Goal: Task Accomplishment & Management: Manage account settings

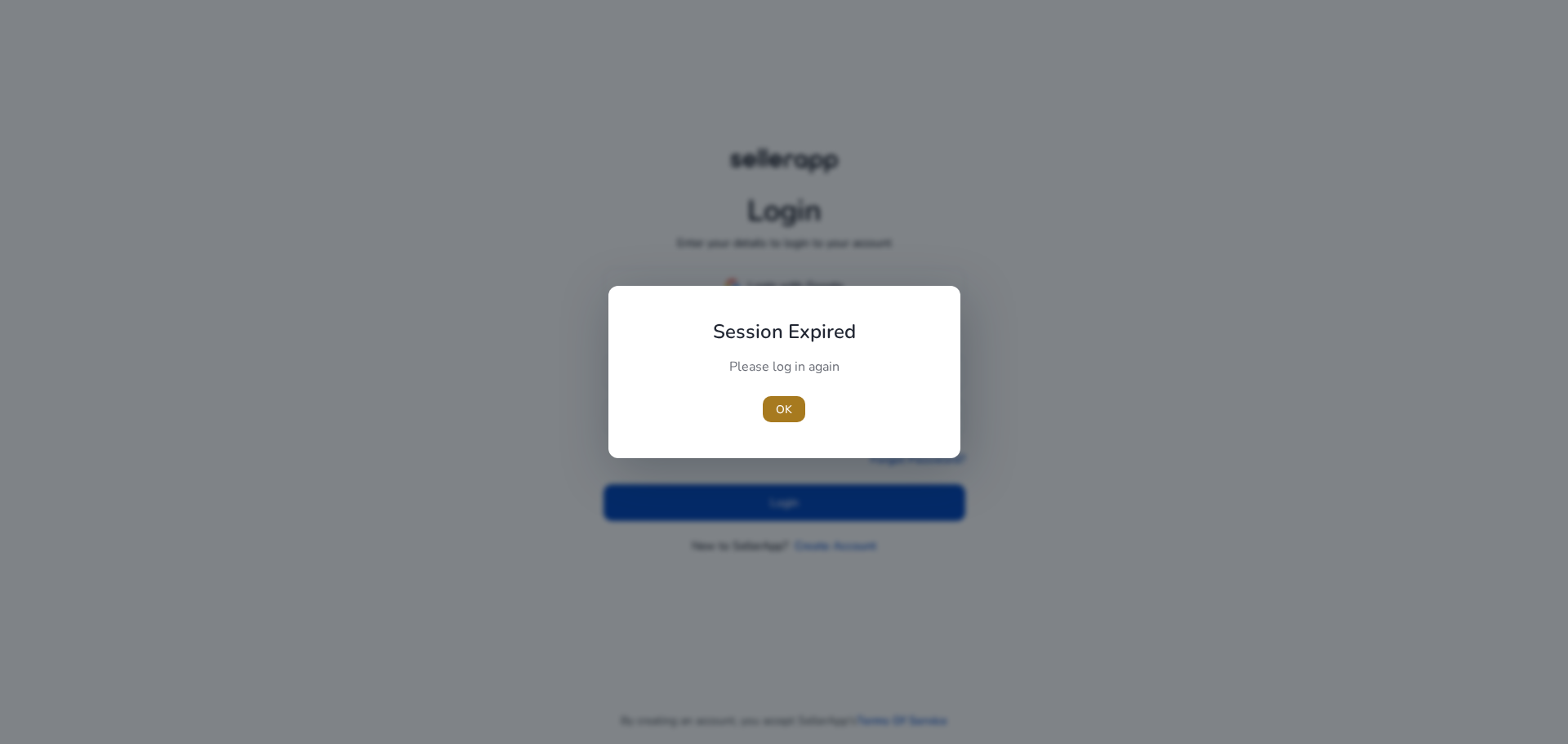
click at [788, 405] on span "OK" at bounding box center [784, 410] width 16 height 17
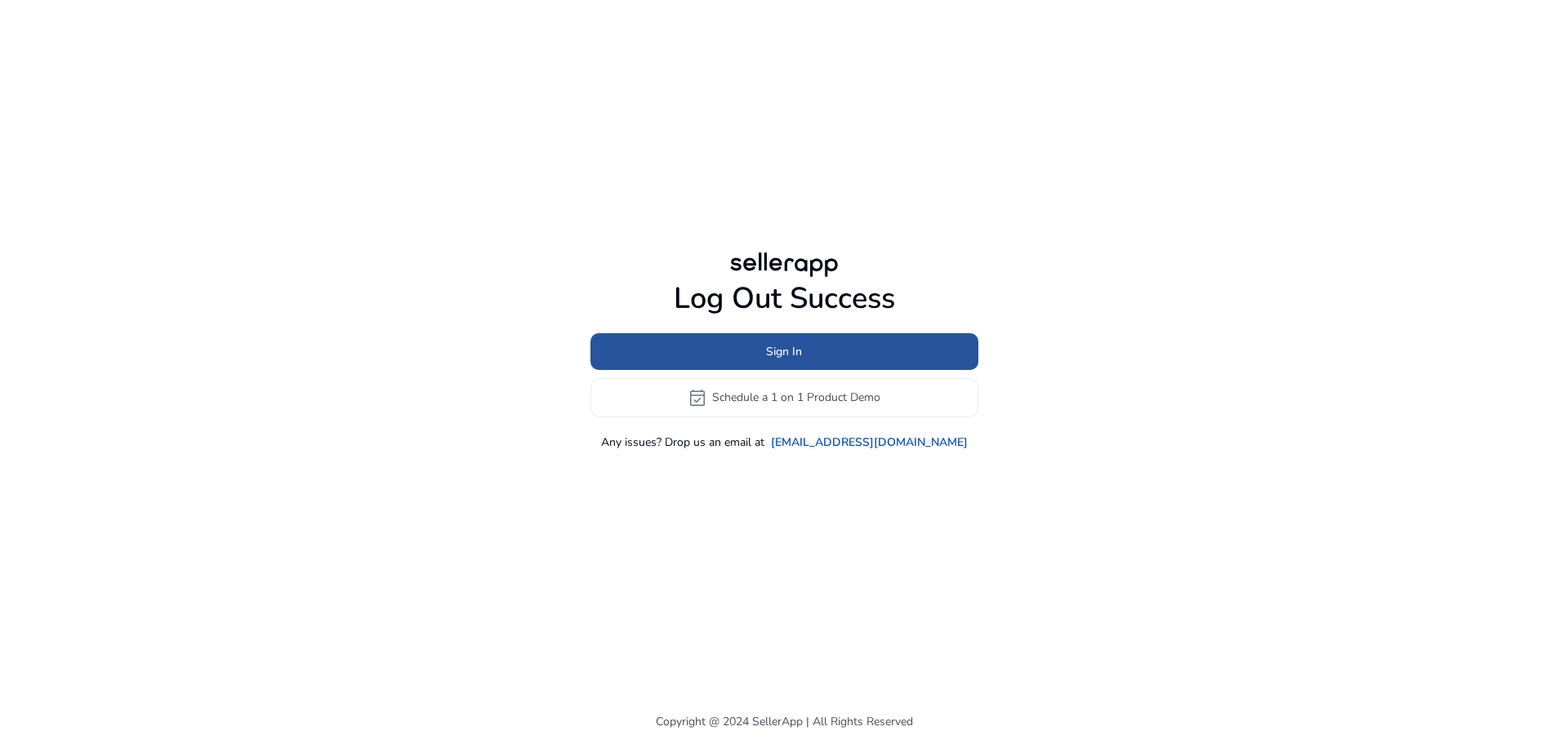
click at [834, 347] on span at bounding box center [784, 351] width 388 height 40
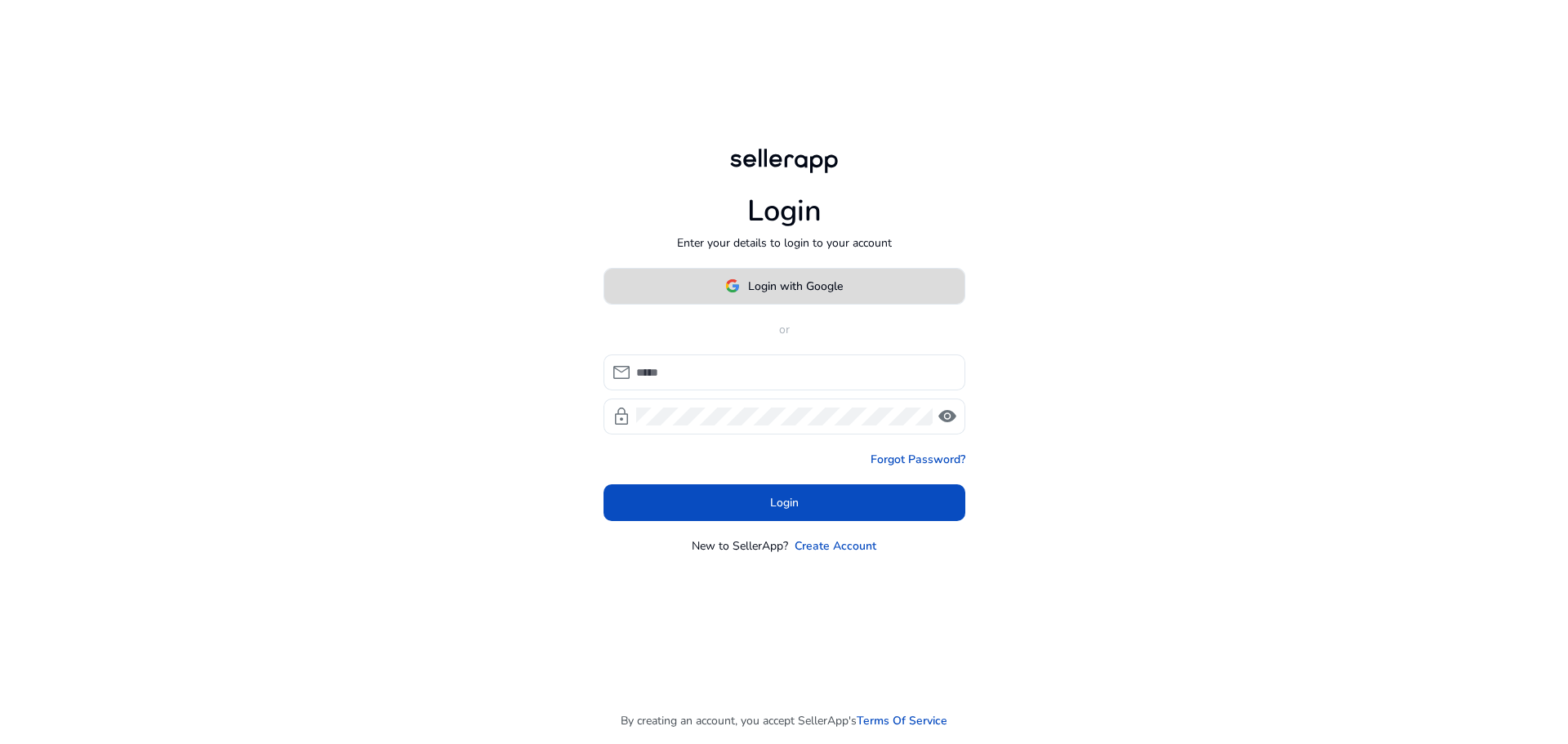
click at [776, 281] on span "Login with Google" at bounding box center [796, 286] width 95 height 17
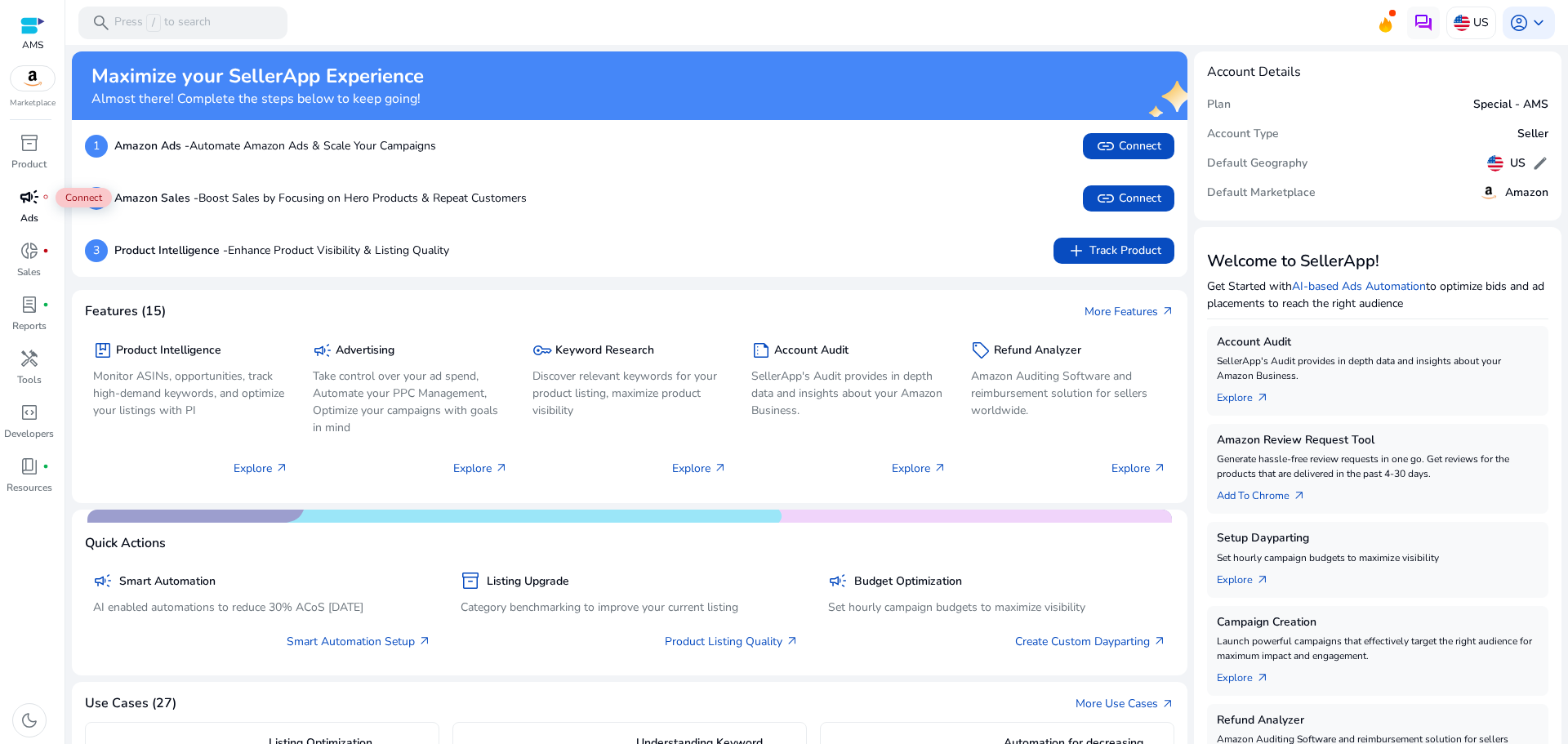
click at [19, 193] on span "campaign" at bounding box center [29, 196] width 19 height 19
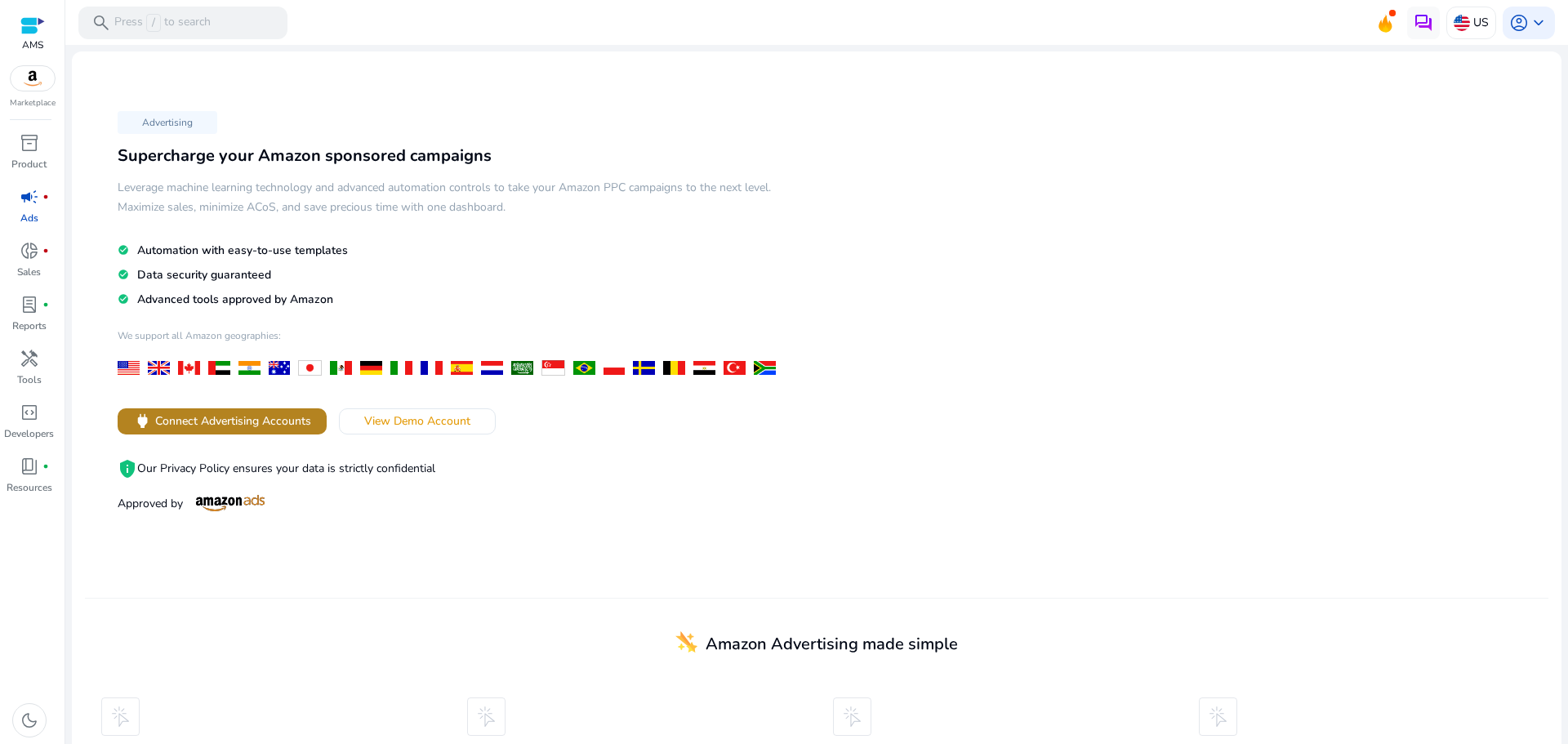
click at [252, 420] on span "Connect Advertising Accounts" at bounding box center [233, 421] width 156 height 17
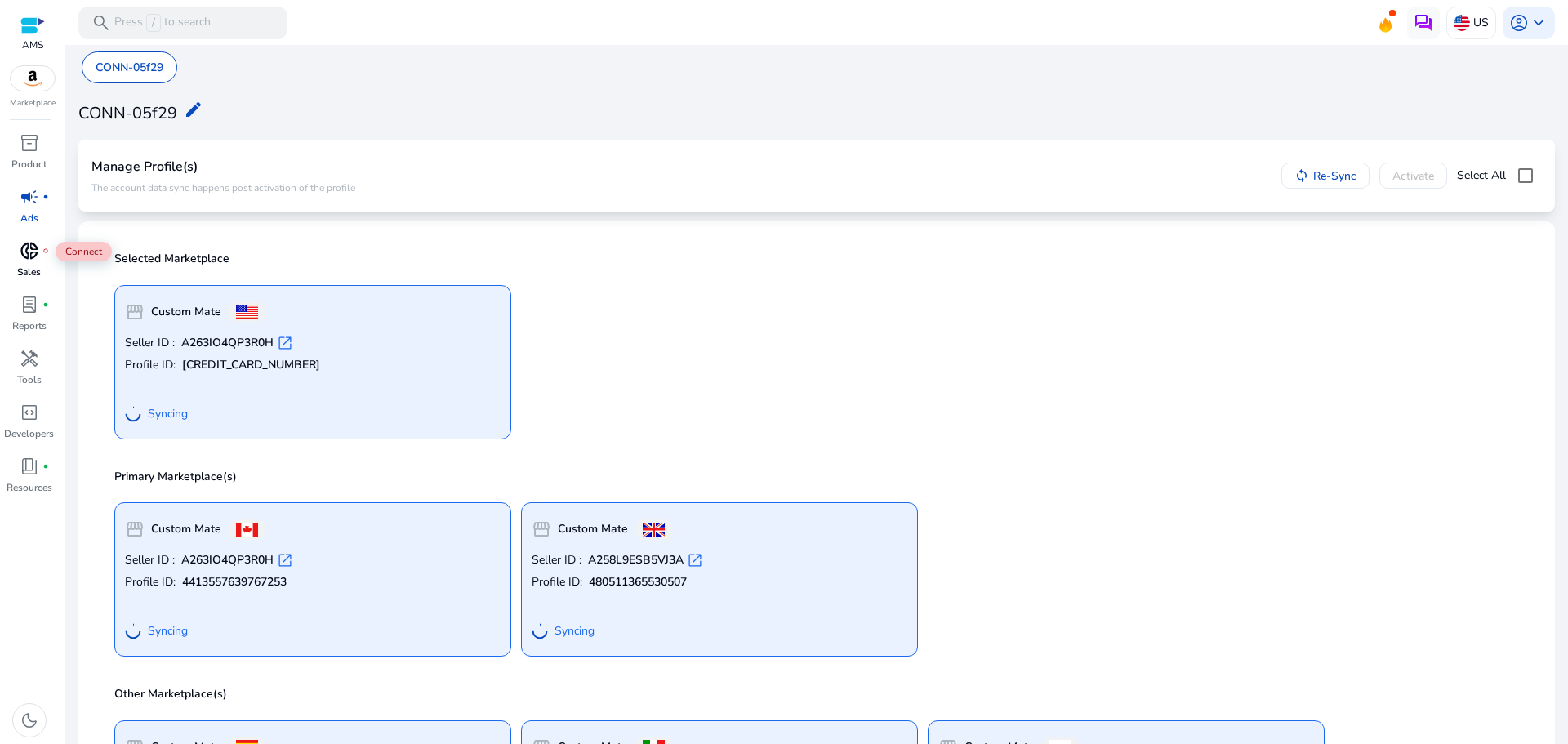
click at [38, 255] on span "donut_small" at bounding box center [29, 250] width 19 height 19
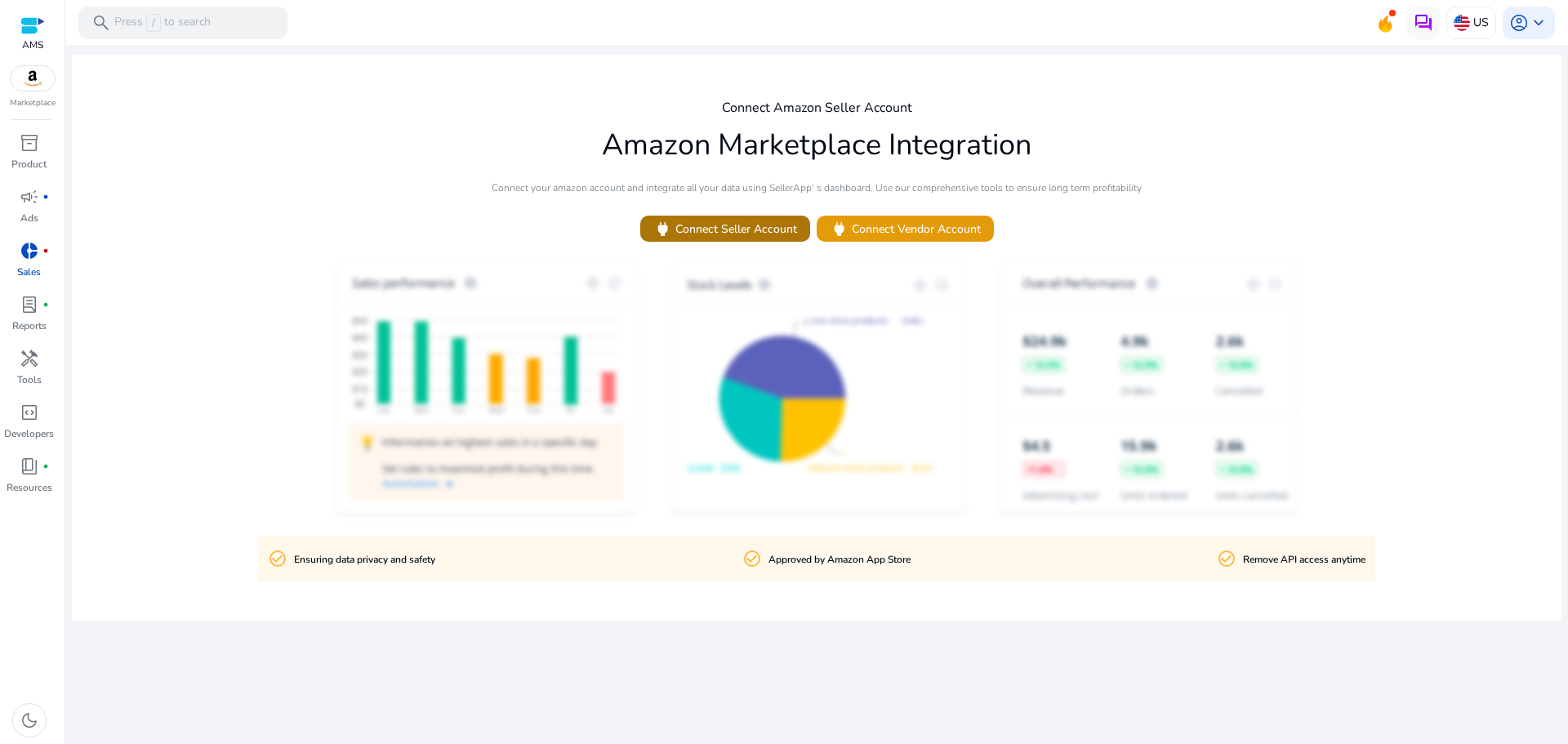
click at [734, 225] on span "power Connect Seller Account" at bounding box center [725, 228] width 144 height 18
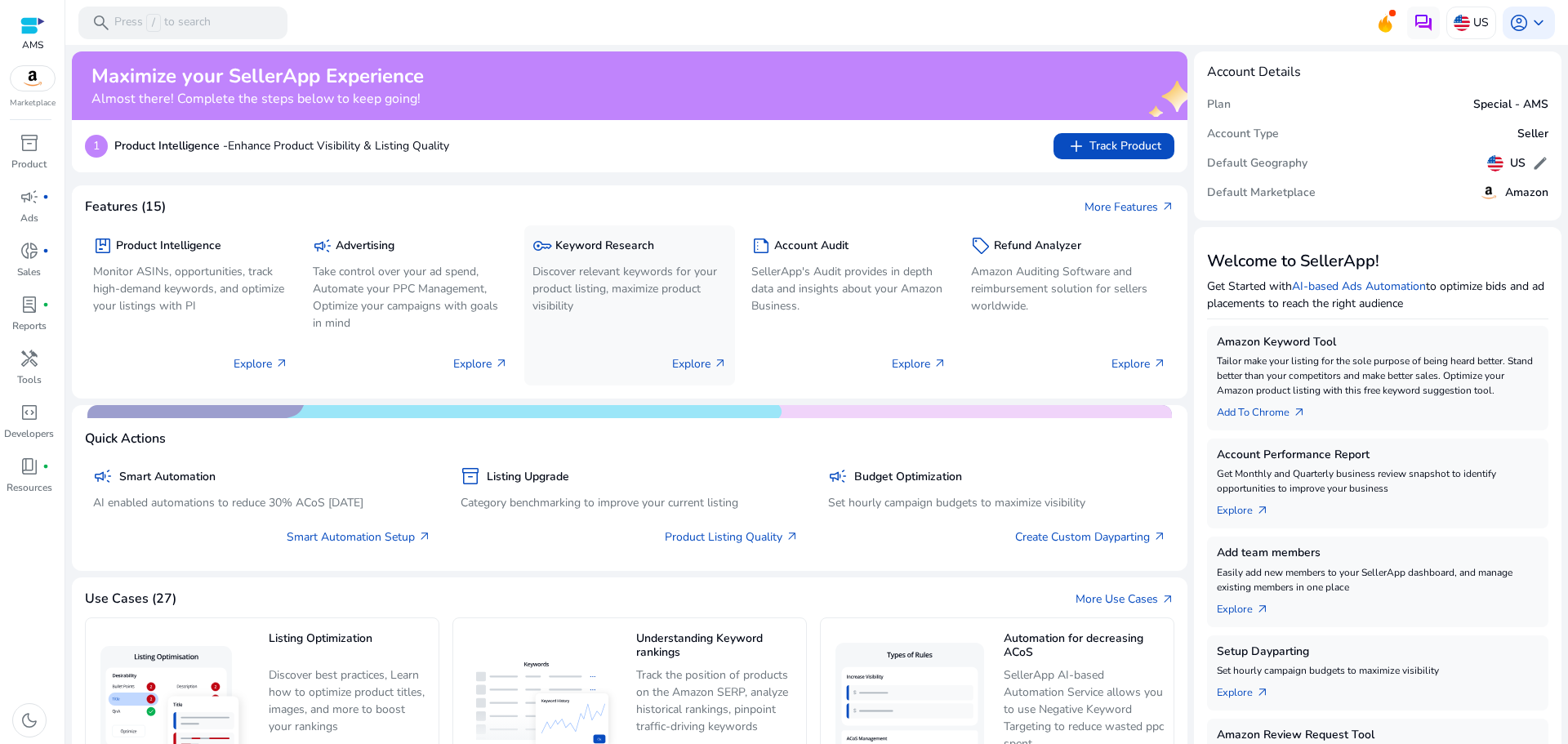
click at [688, 355] on p "Explore arrow_outward" at bounding box center [699, 363] width 55 height 17
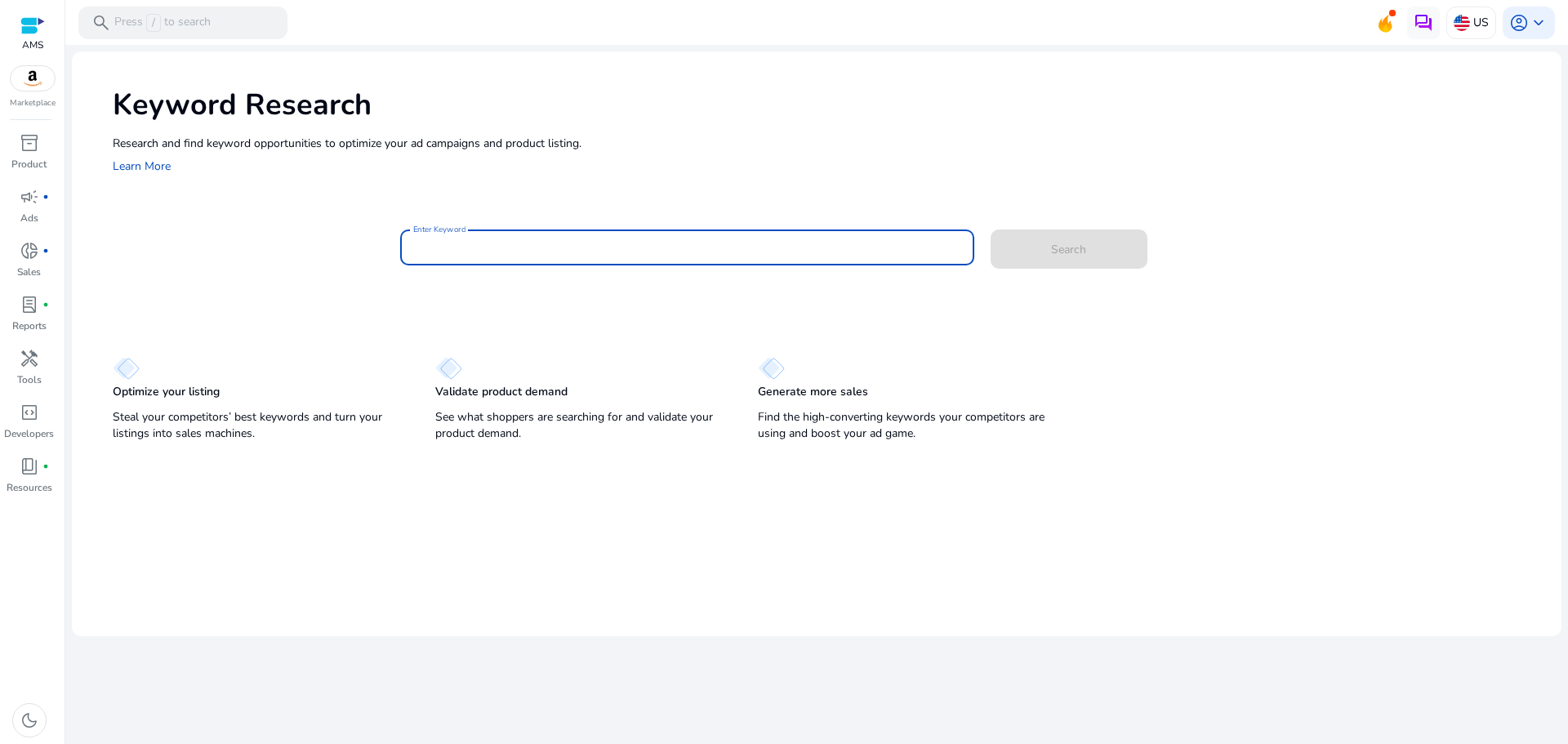
click at [487, 241] on input "Enter Keyword" at bounding box center [686, 247] width 548 height 18
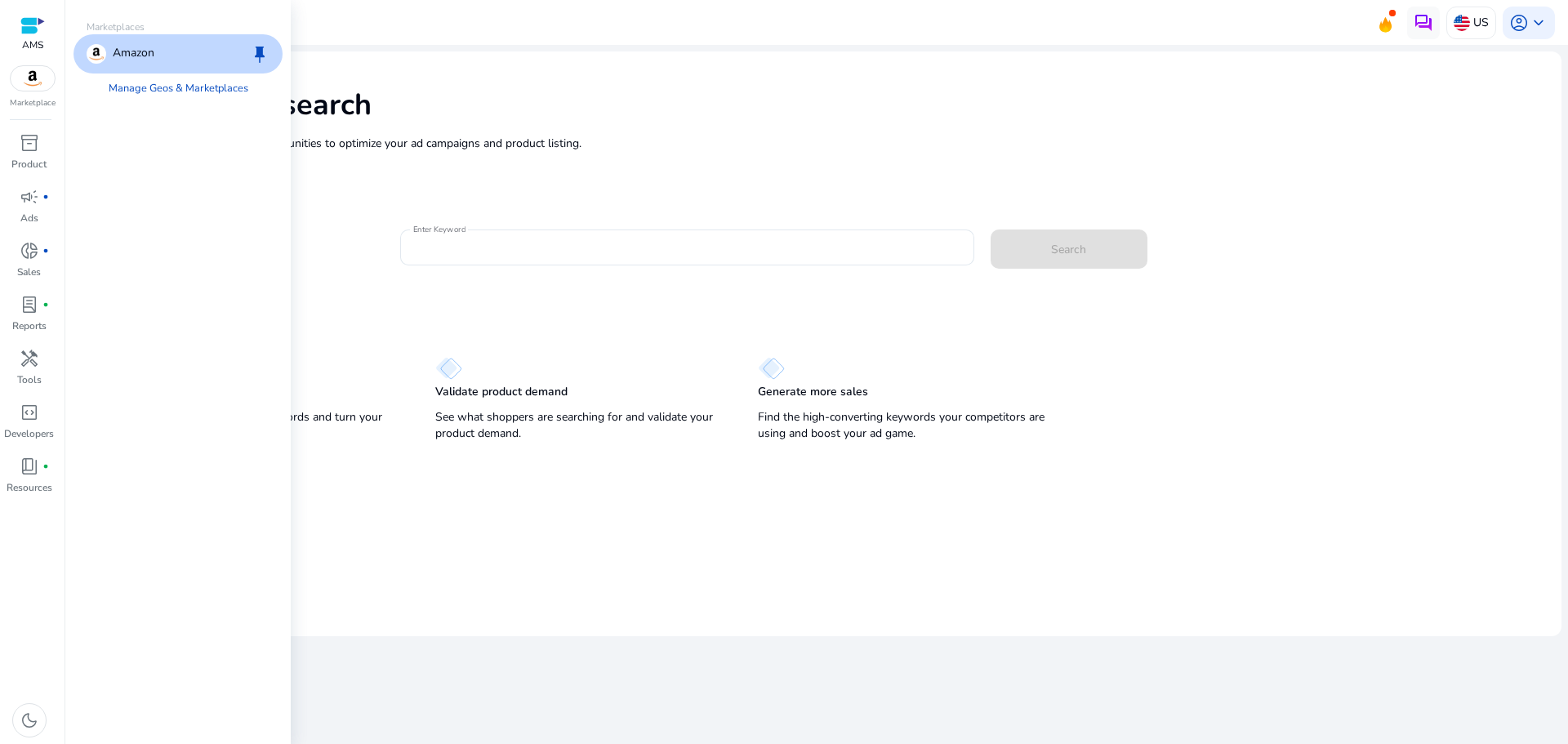
click at [38, 81] on img at bounding box center [33, 77] width 44 height 24
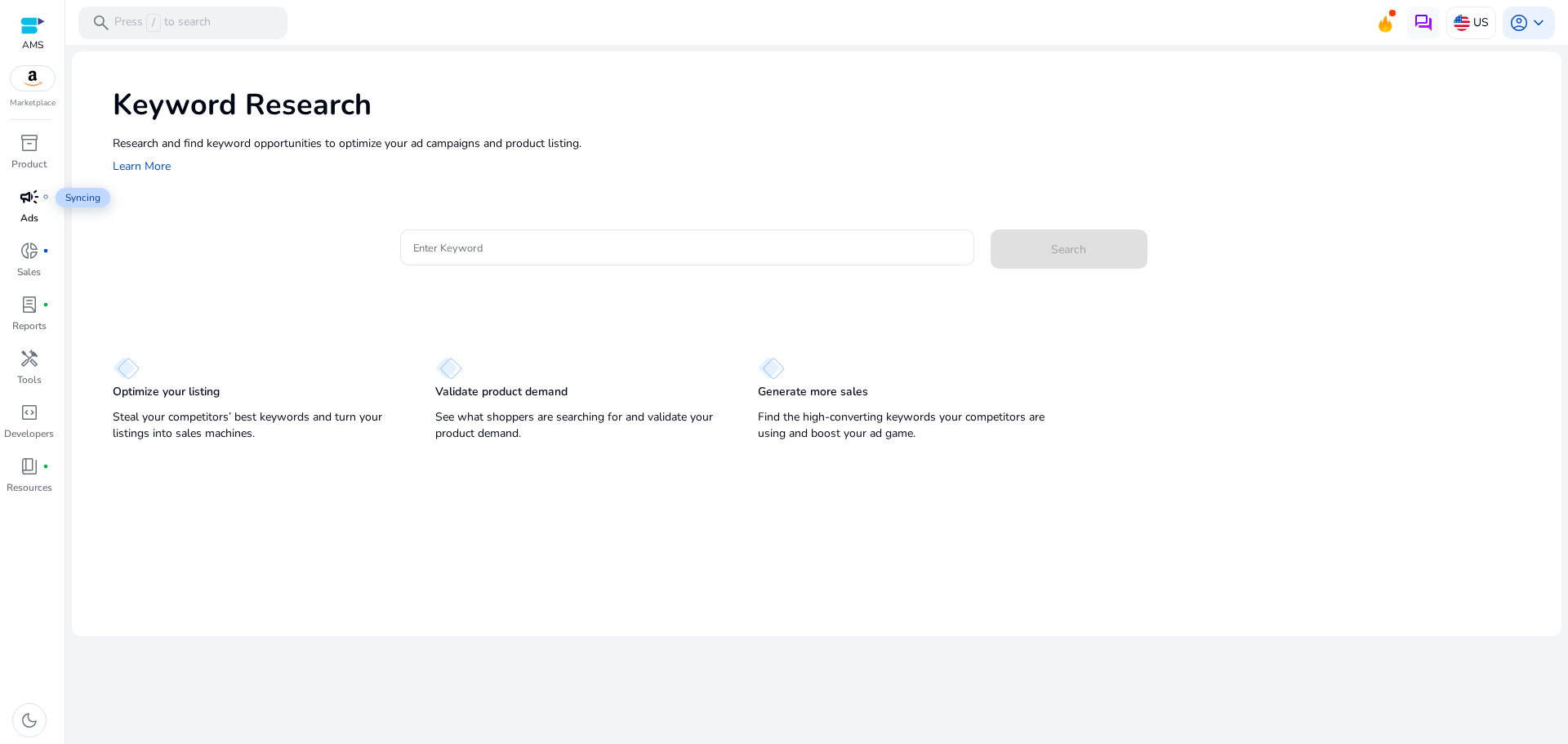
click at [34, 201] on span "campaign" at bounding box center [29, 196] width 19 height 19
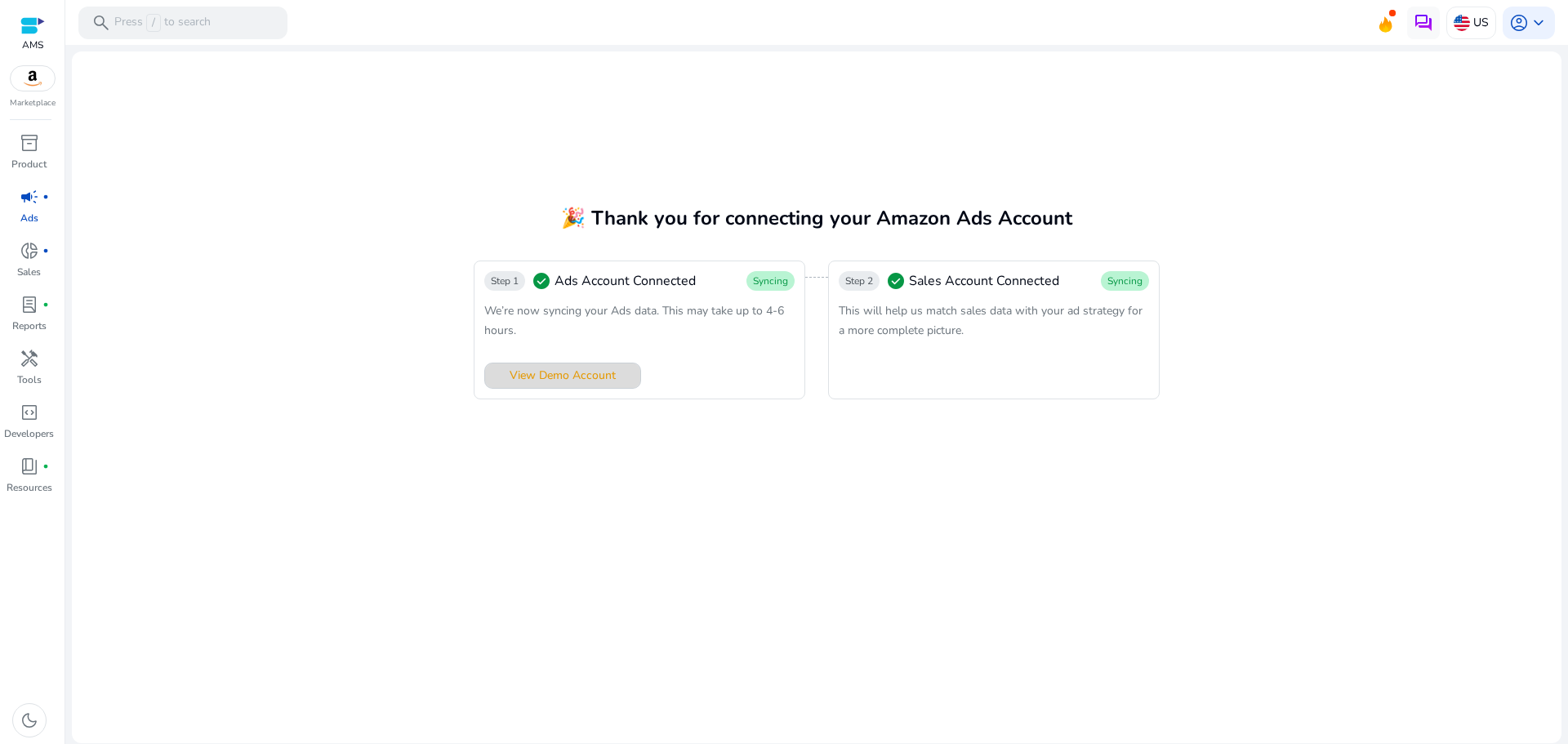
click at [566, 365] on span at bounding box center [563, 375] width 156 height 40
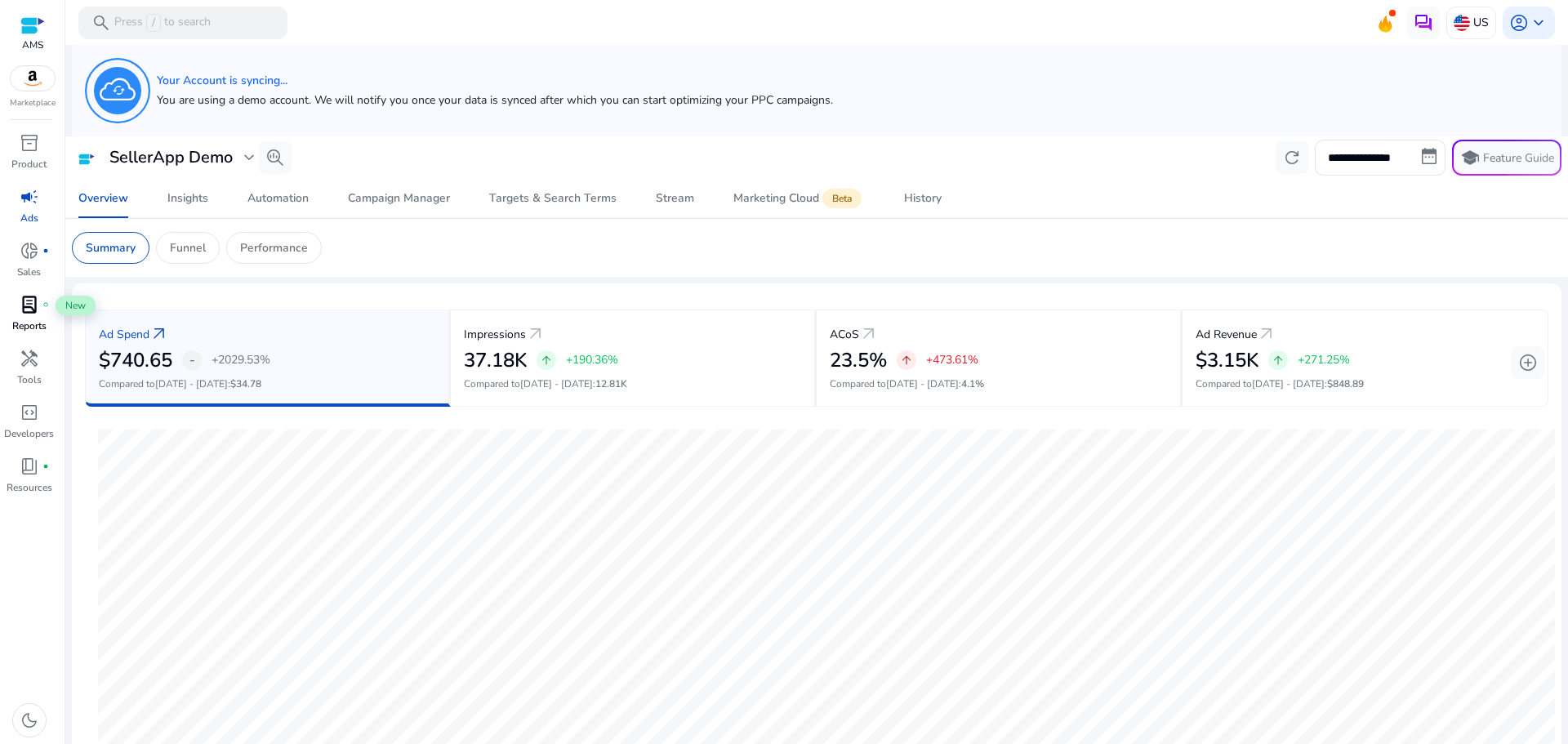
click at [34, 313] on span "lab_profile" at bounding box center [29, 304] width 19 height 19
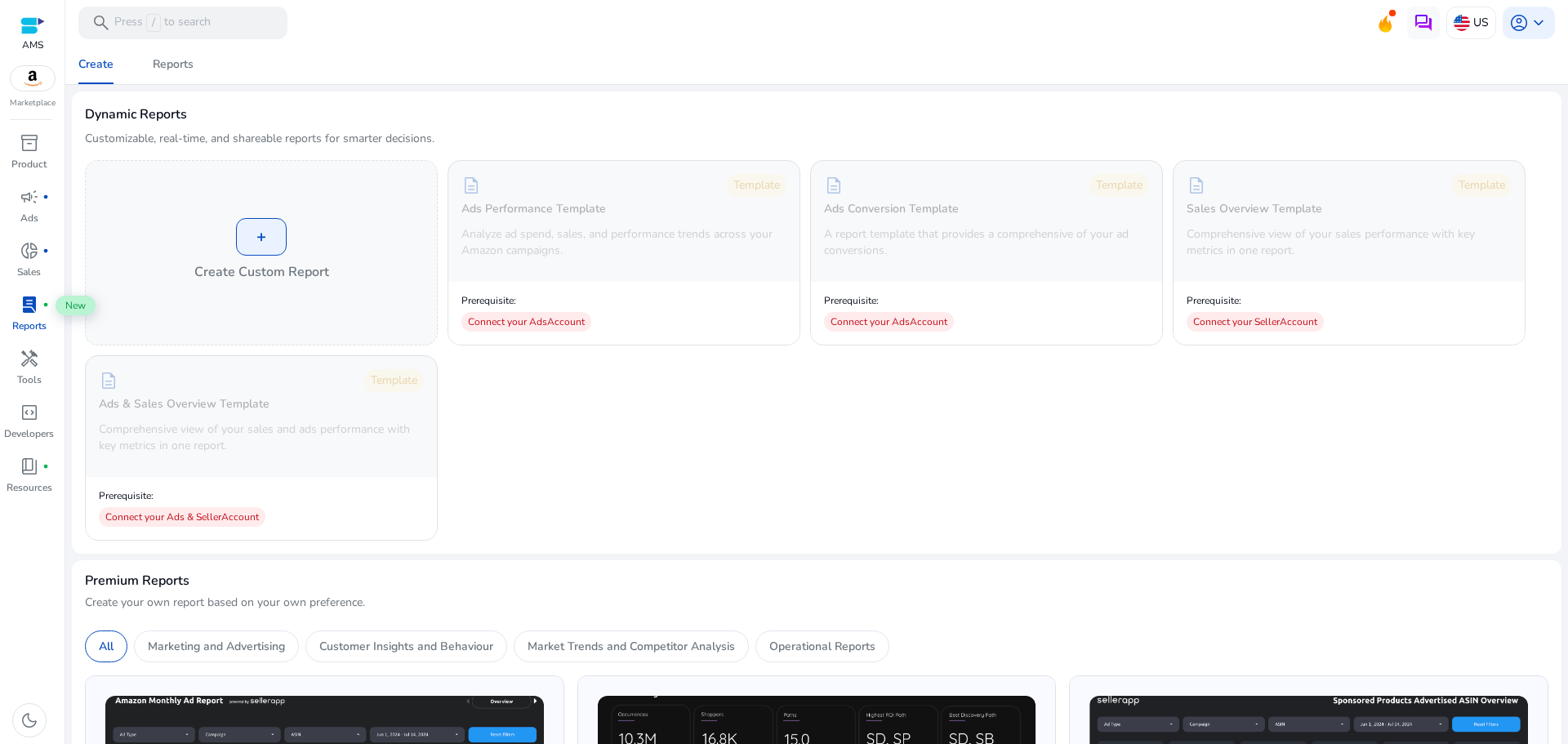
click at [36, 312] on span "lab_profile" at bounding box center [29, 304] width 19 height 19
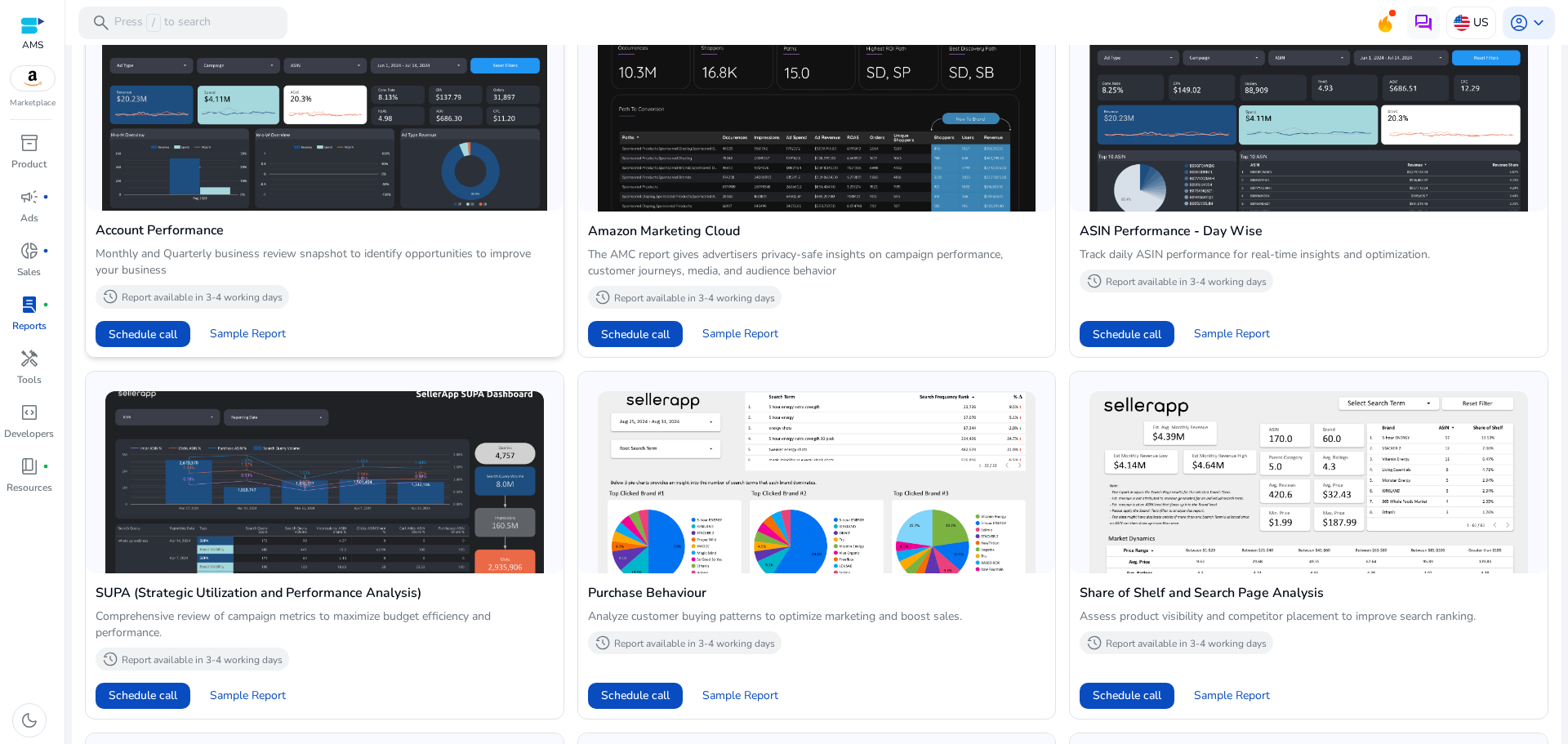
scroll to position [653, 0]
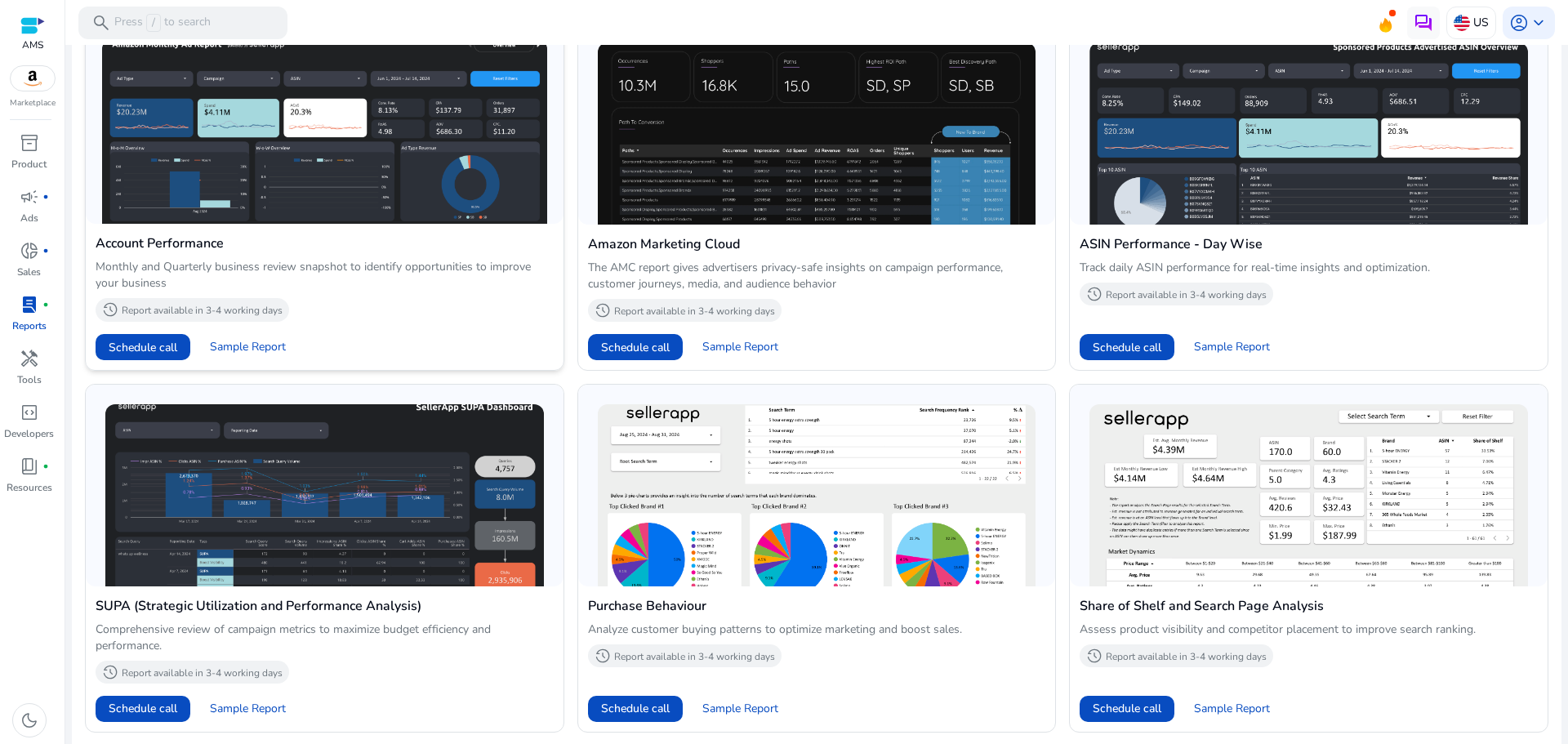
click at [351, 211] on img at bounding box center [325, 131] width 445 height 185
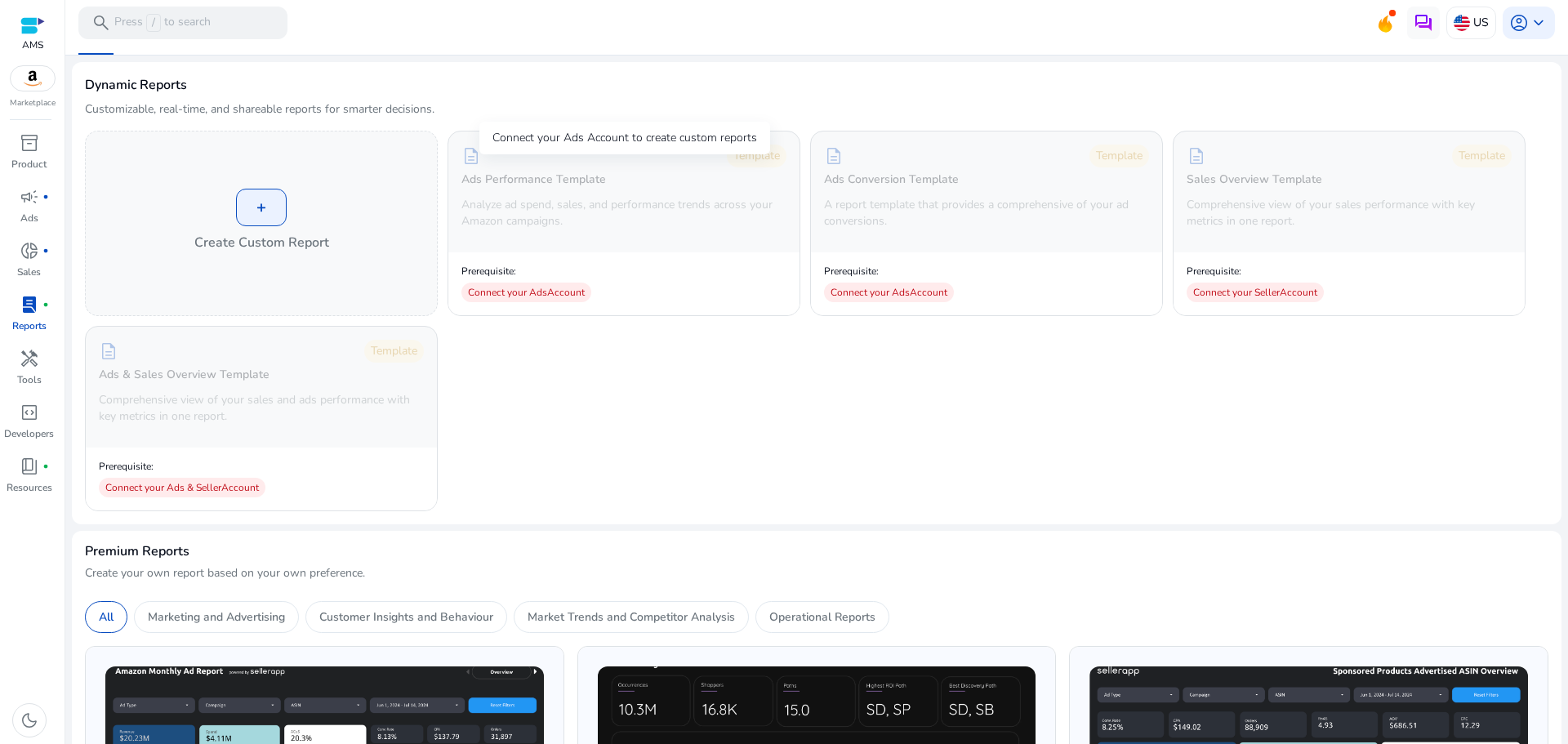
scroll to position [0, 0]
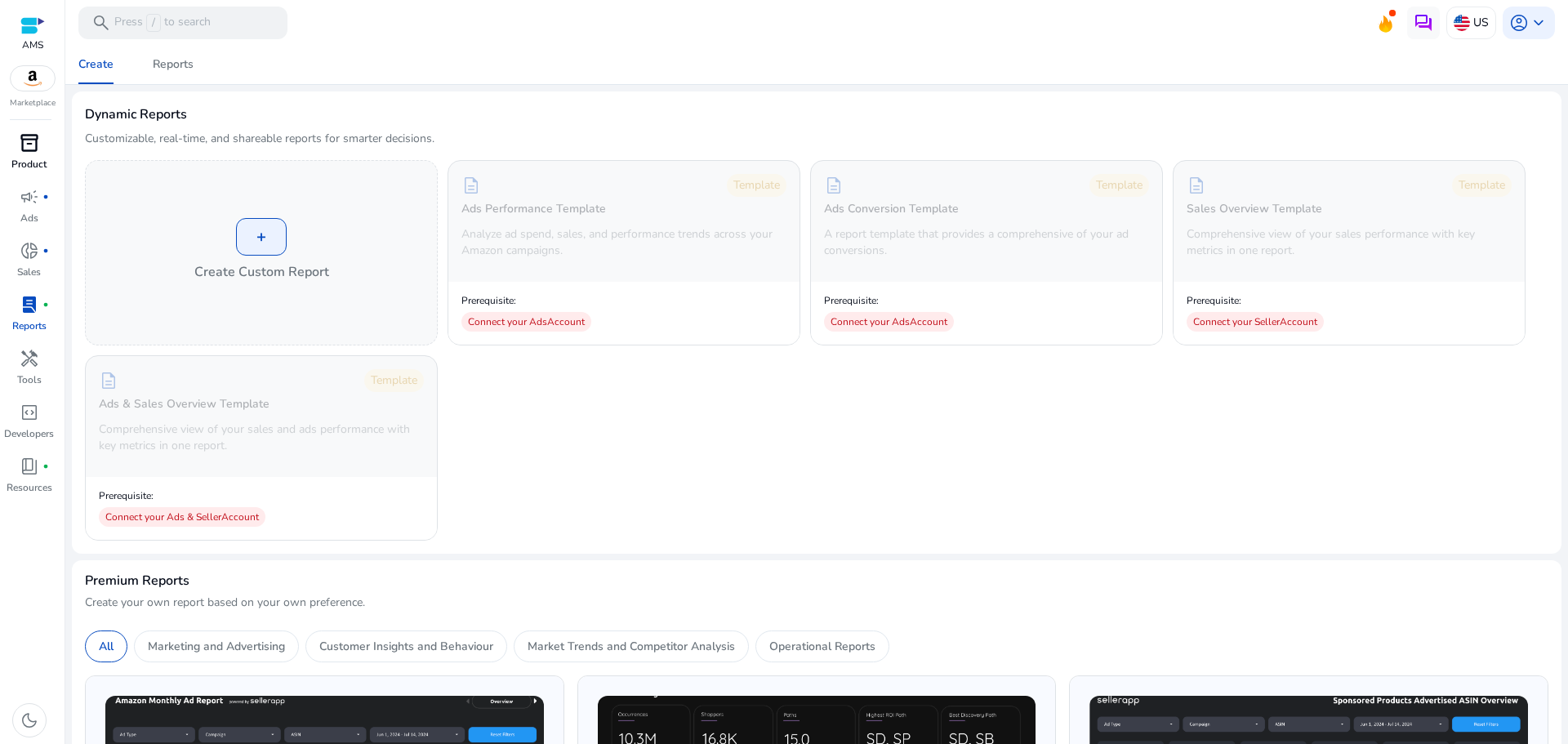
click at [33, 150] on span "inventory_2" at bounding box center [29, 143] width 19 height 19
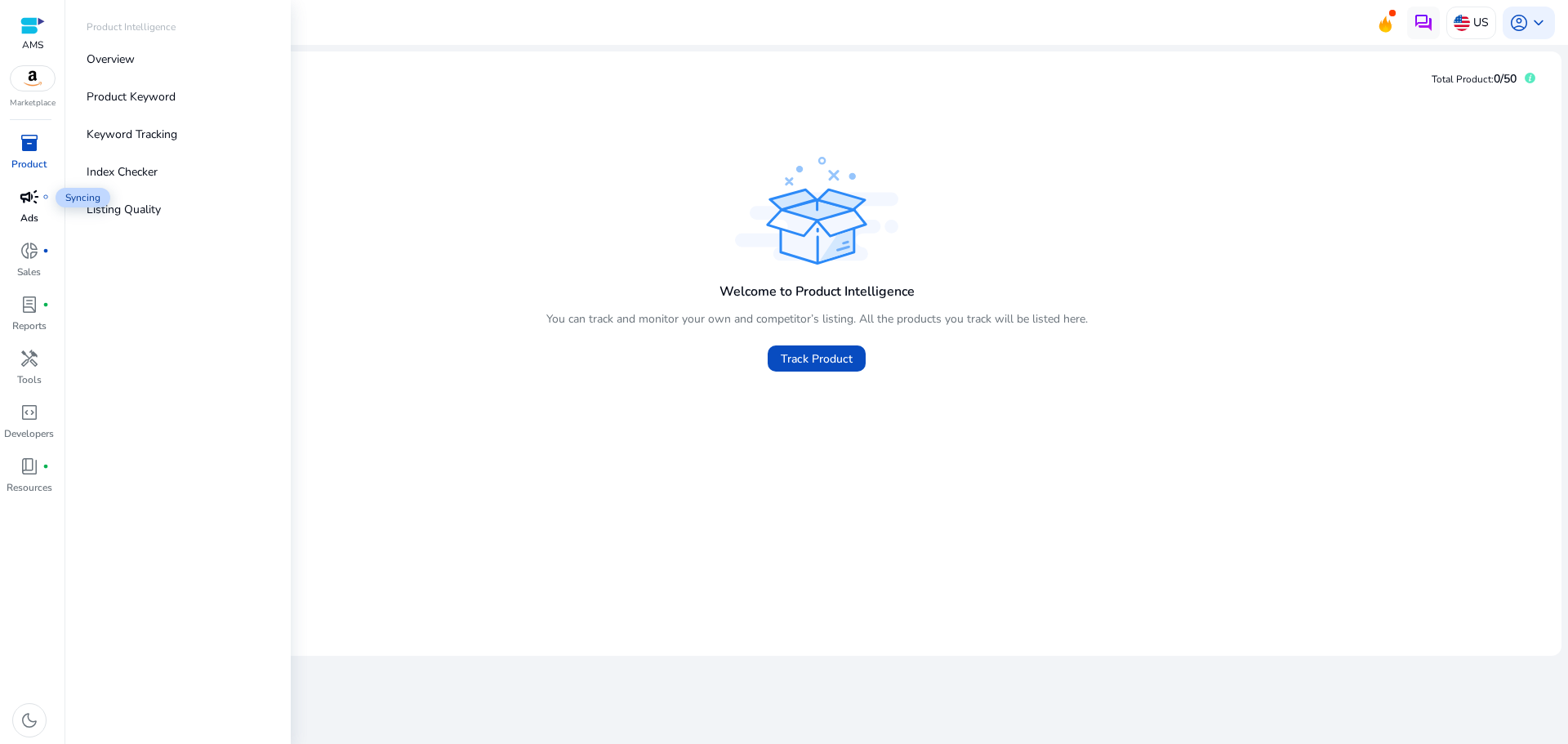
click at [29, 197] on span "campaign" at bounding box center [29, 196] width 19 height 19
